Goal: Transaction & Acquisition: Purchase product/service

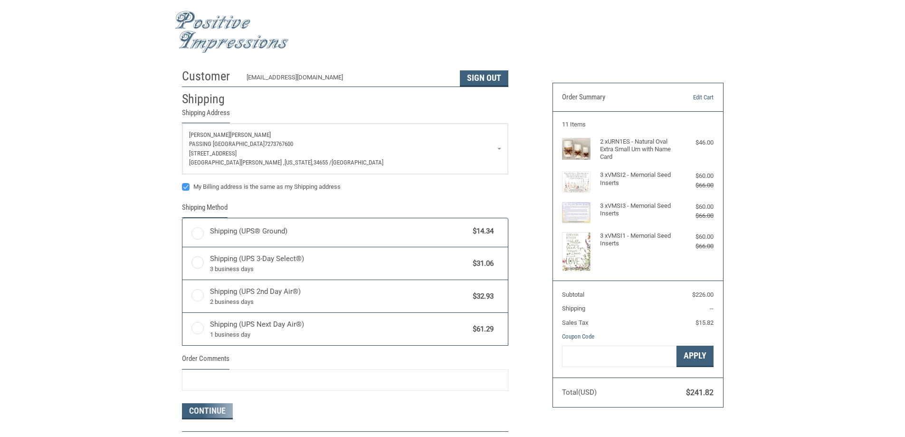
radio input "true"
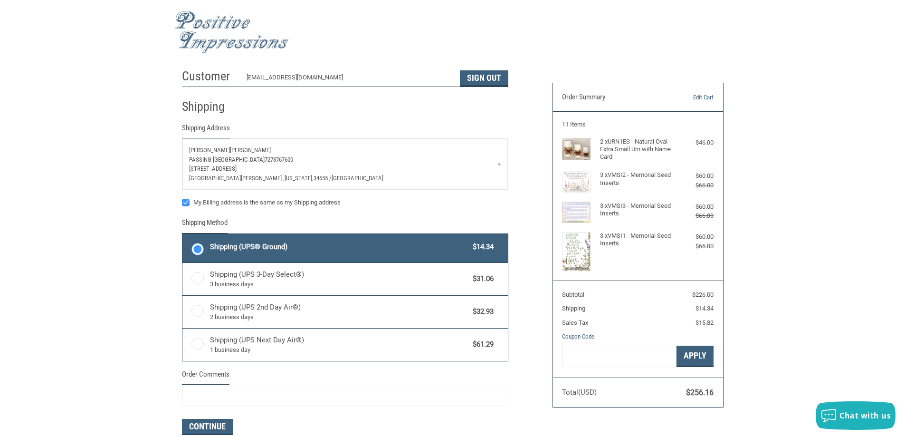
click at [220, 250] on span "Shipping (UPS® Ground)" at bounding box center [339, 246] width 258 height 11
click at [183, 235] on input "Shipping (UPS® Ground) $14.34" at bounding box center [182, 235] width 0 height 0
click at [130, 119] on div "Customer [EMAIL_ADDRESS][DOMAIN_NAME] Sign Out Shipping Shipping Address [PERSO…" at bounding box center [452, 276] width 905 height 424
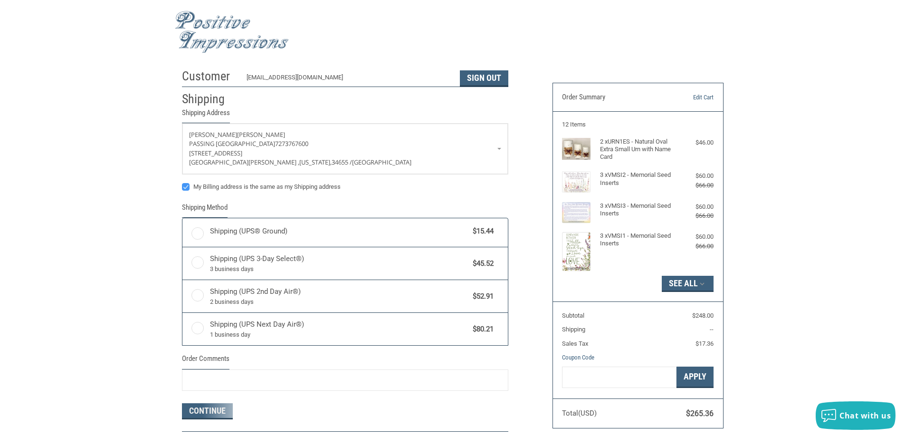
radio input "true"
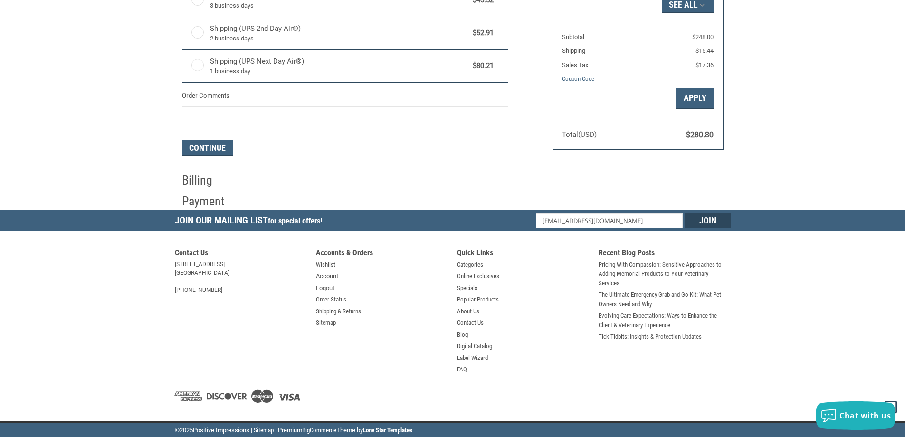
scroll to position [279, 0]
click at [221, 145] on button "Continue" at bounding box center [207, 148] width 51 height 16
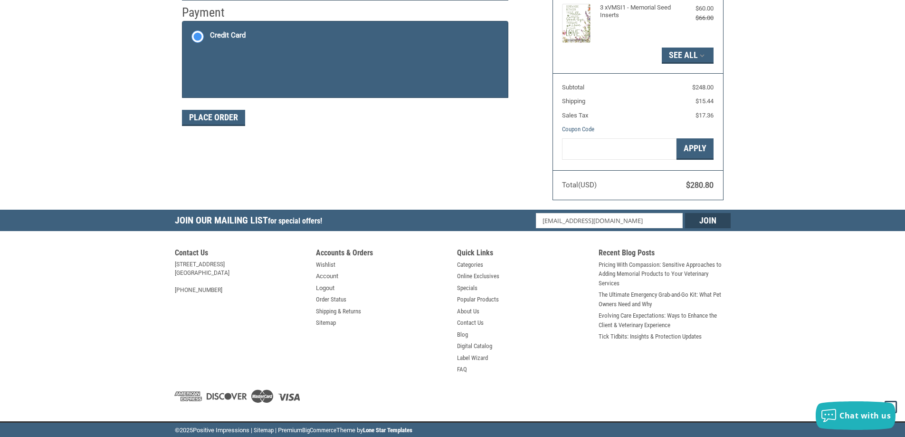
scroll to position [142, 0]
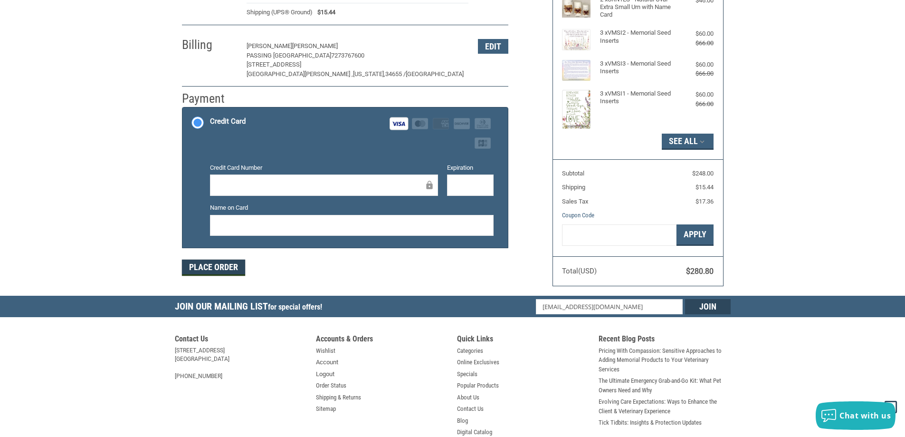
click at [206, 261] on button "Place Order" at bounding box center [213, 267] width 63 height 16
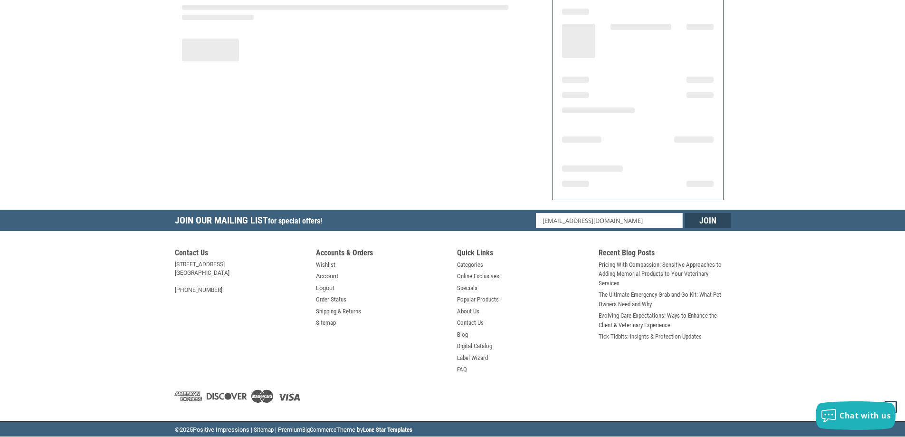
scroll to position [110, 0]
